Goal: Task Accomplishment & Management: Use online tool/utility

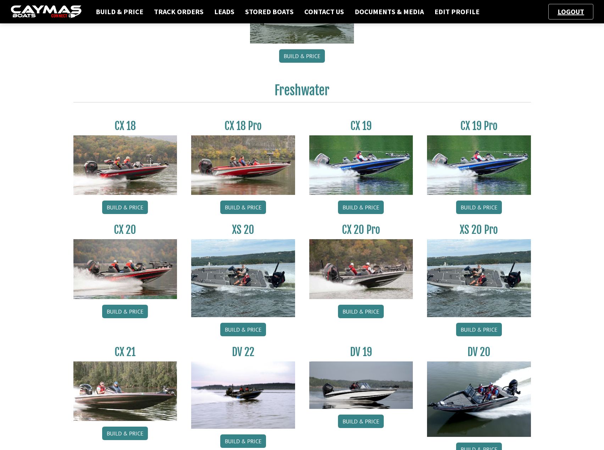
scroll to position [390, 0]
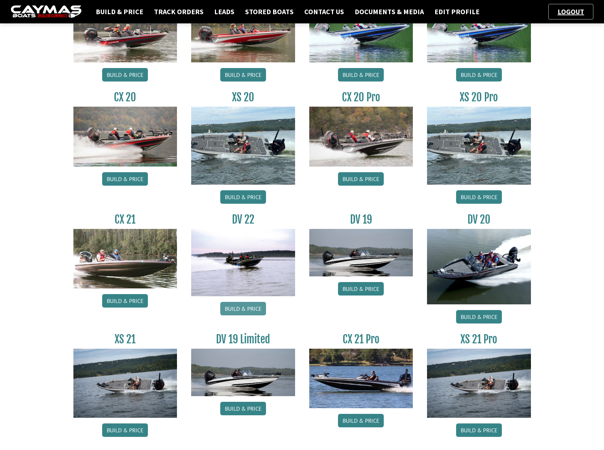
click at [239, 304] on link "Build & Price" at bounding box center [243, 308] width 46 height 13
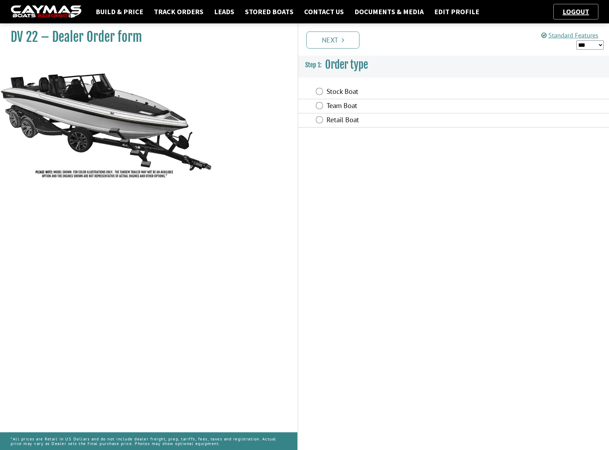
click at [334, 88] on label "Stock Boat" at bounding box center [412, 92] width 170 height 10
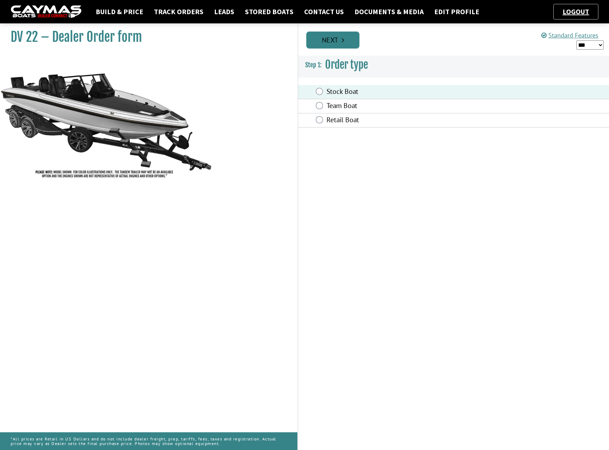
click at [327, 35] on link "Next" at bounding box center [332, 40] width 53 height 17
